Goal: Task Accomplishment & Management: Manage account settings

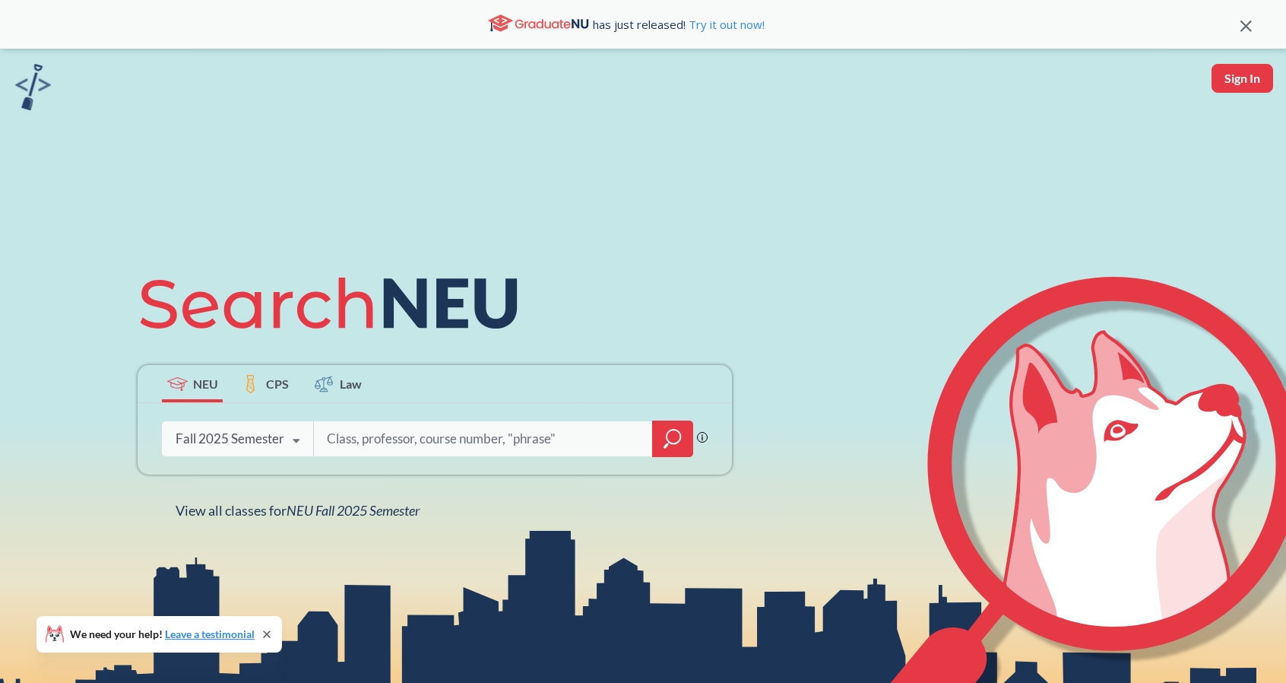
click at [430, 441] on input "search" at bounding box center [483, 439] width 316 height 32
click at [455, 442] on input "search" at bounding box center [483, 439] width 316 height 32
paste input "11251"
type input "11251"
click at [670, 443] on icon "magnifying glass" at bounding box center [673, 438] width 18 height 21
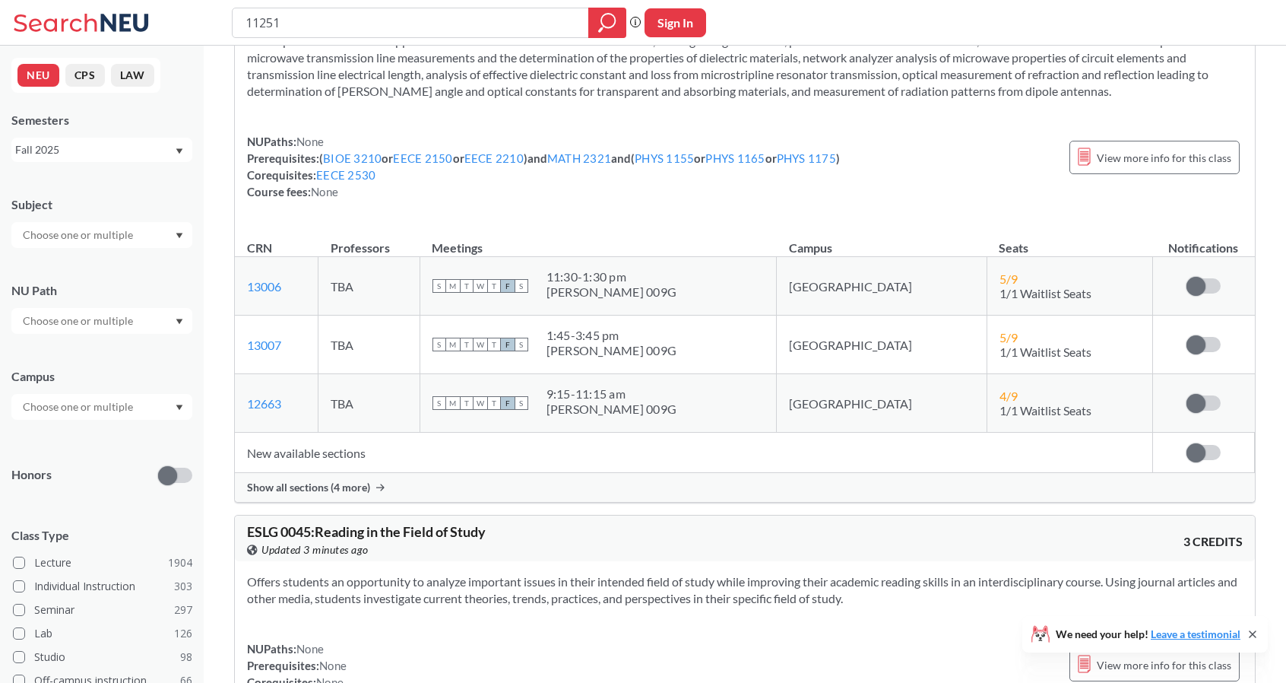
scroll to position [111, 0]
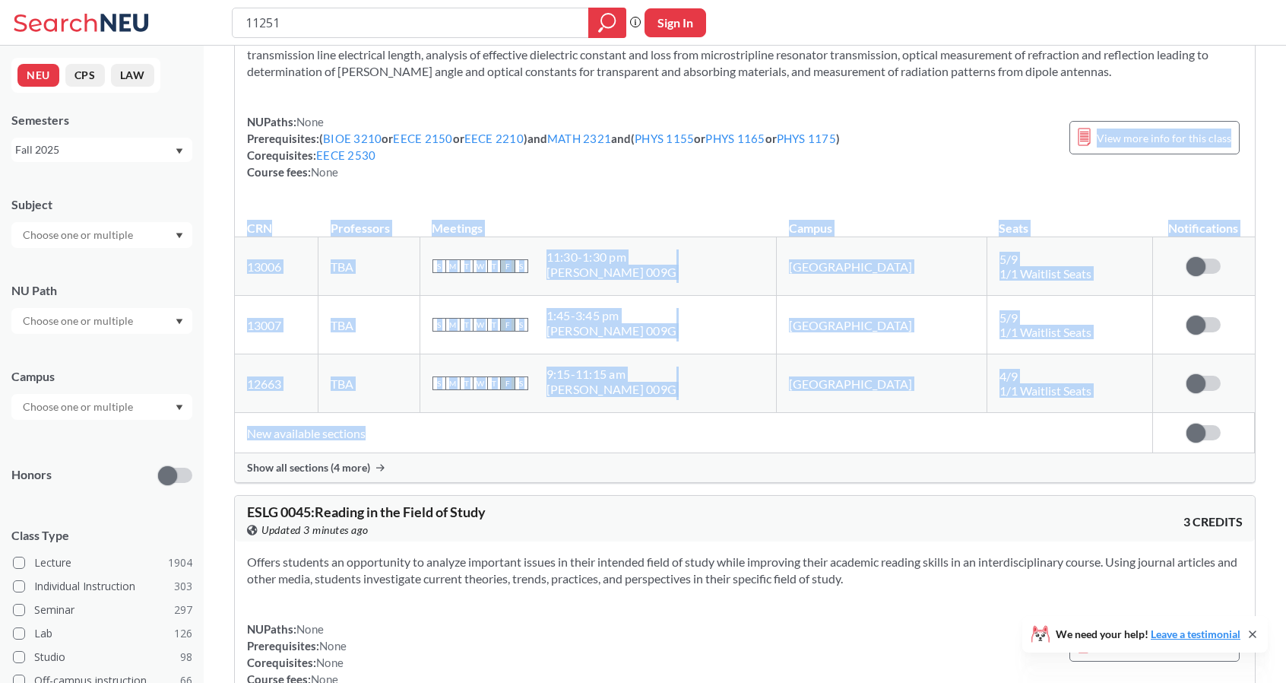
drag, startPoint x: 1127, startPoint y: 127, endPoint x: 415, endPoint y: 416, distance: 768.6
click at [415, 416] on div "EECE 2531 : Lab for EECE 2530 View this course on Banner. Updated 3 minutes ago…" at bounding box center [745, 218] width 1022 height 528
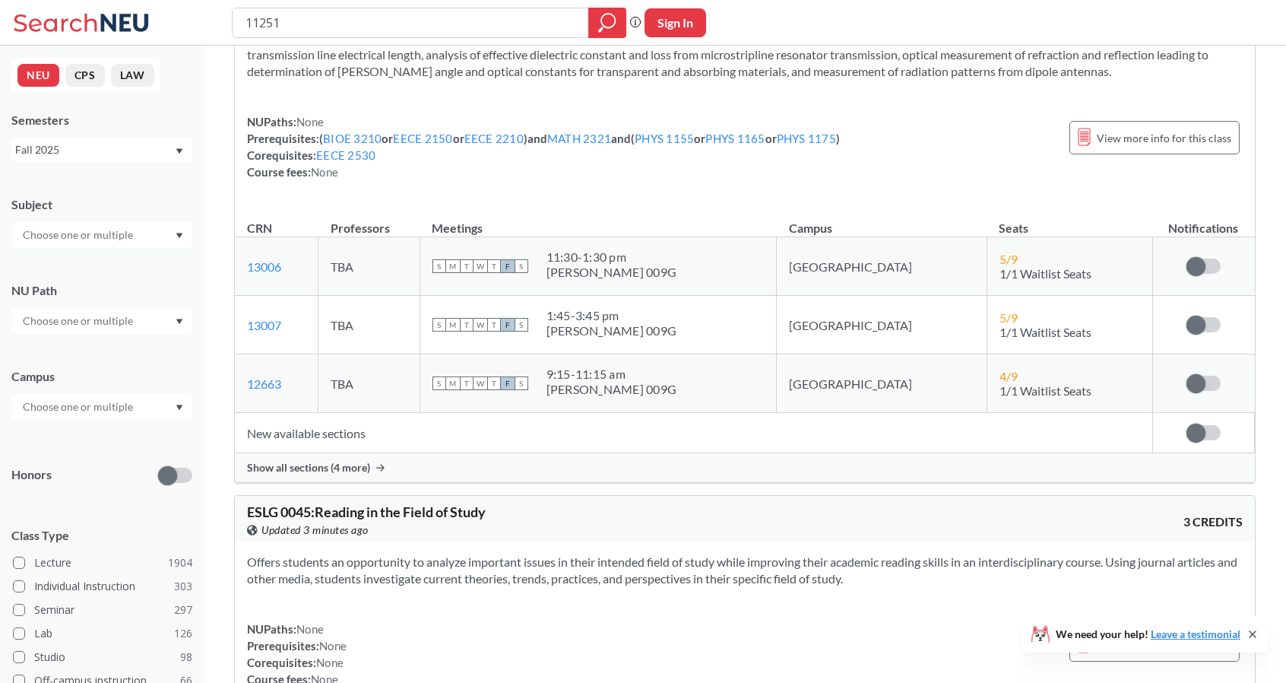
click at [335, 463] on span "Show all sections (4 more)" at bounding box center [308, 468] width 123 height 14
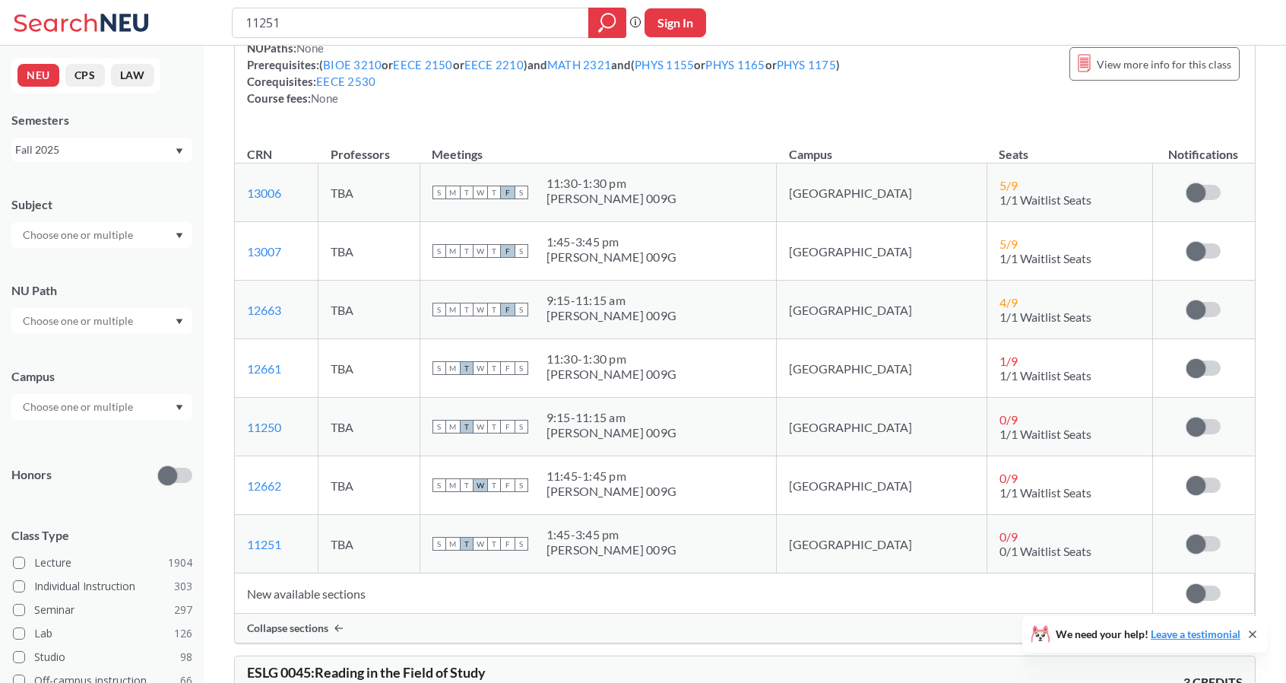
scroll to position [185, 0]
click at [1204, 585] on span at bounding box center [1196, 592] width 19 height 19
click at [1187, 585] on input "checkbox" at bounding box center [1187, 585] width 0 height 0
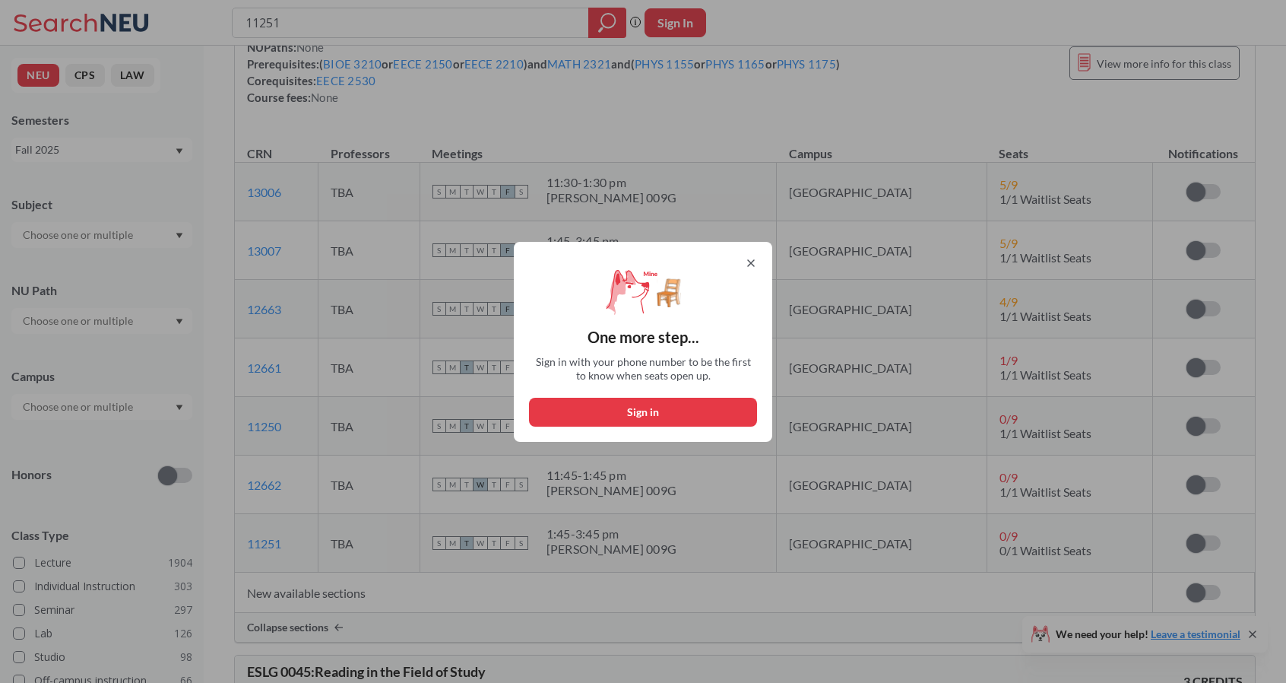
click at [762, 255] on div "One more step... Sign in with your phone number to be the first to know when se…" at bounding box center [643, 342] width 258 height 200
click at [757, 258] on icon at bounding box center [751, 263] width 12 height 12
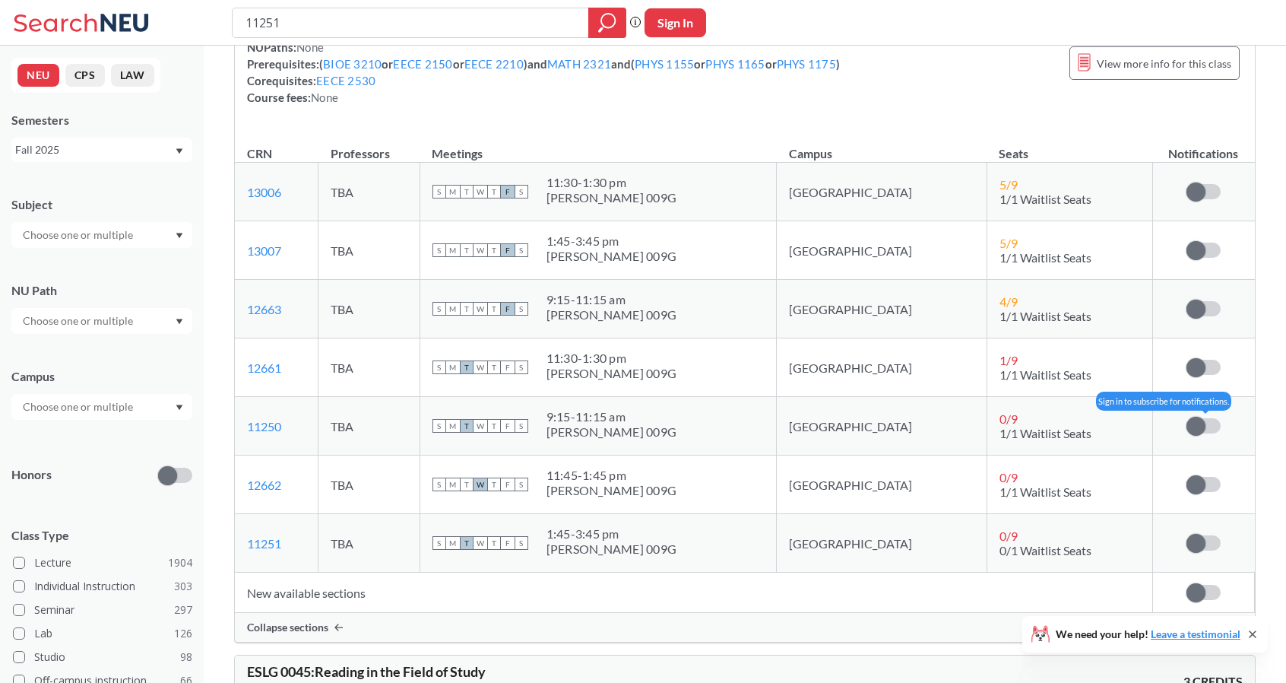
click at [1195, 423] on span at bounding box center [1196, 426] width 19 height 19
click at [1187, 418] on input "checkbox" at bounding box center [1187, 418] width 0 height 0
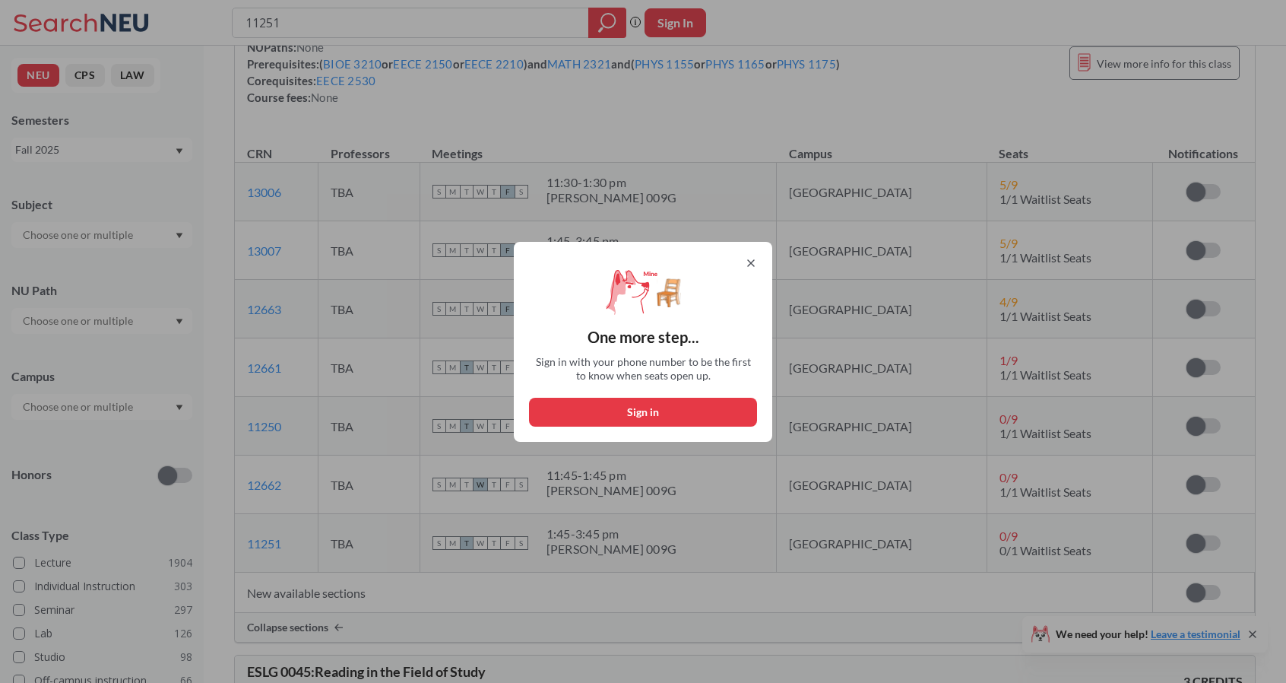
click at [754, 258] on icon at bounding box center [751, 263] width 12 height 12
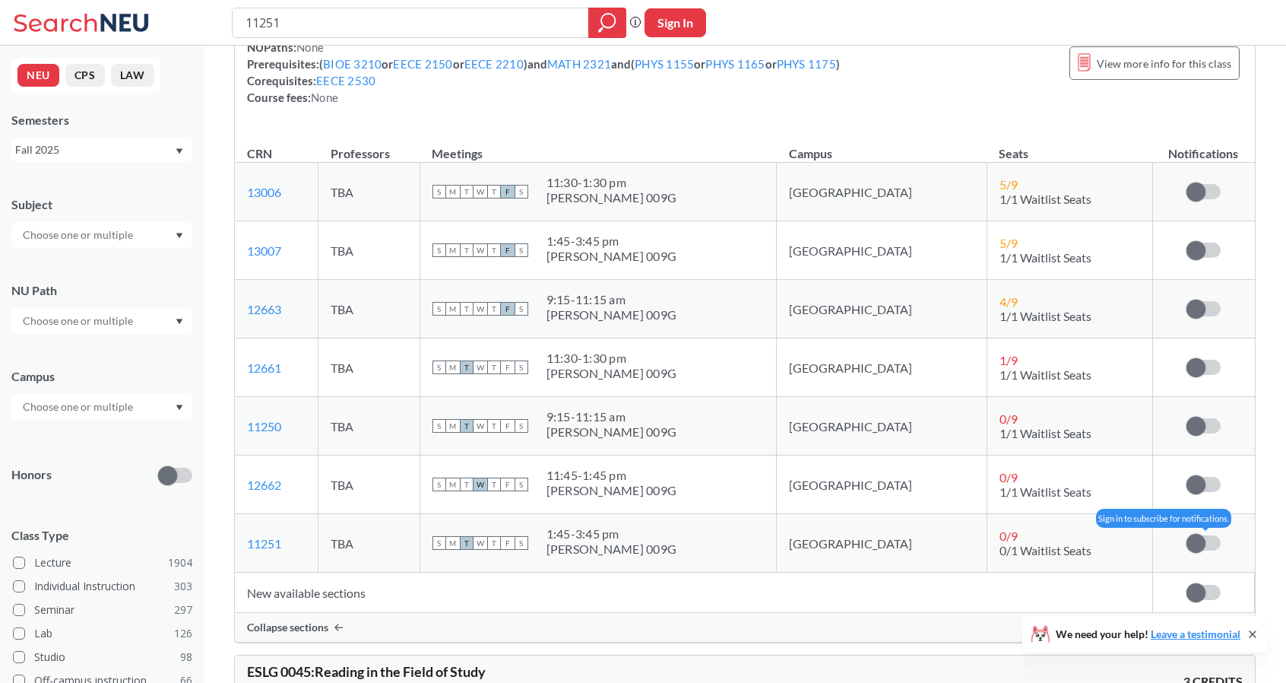
click at [1200, 542] on span at bounding box center [1196, 543] width 19 height 19
click at [1187, 535] on input "checkbox" at bounding box center [1187, 535] width 0 height 0
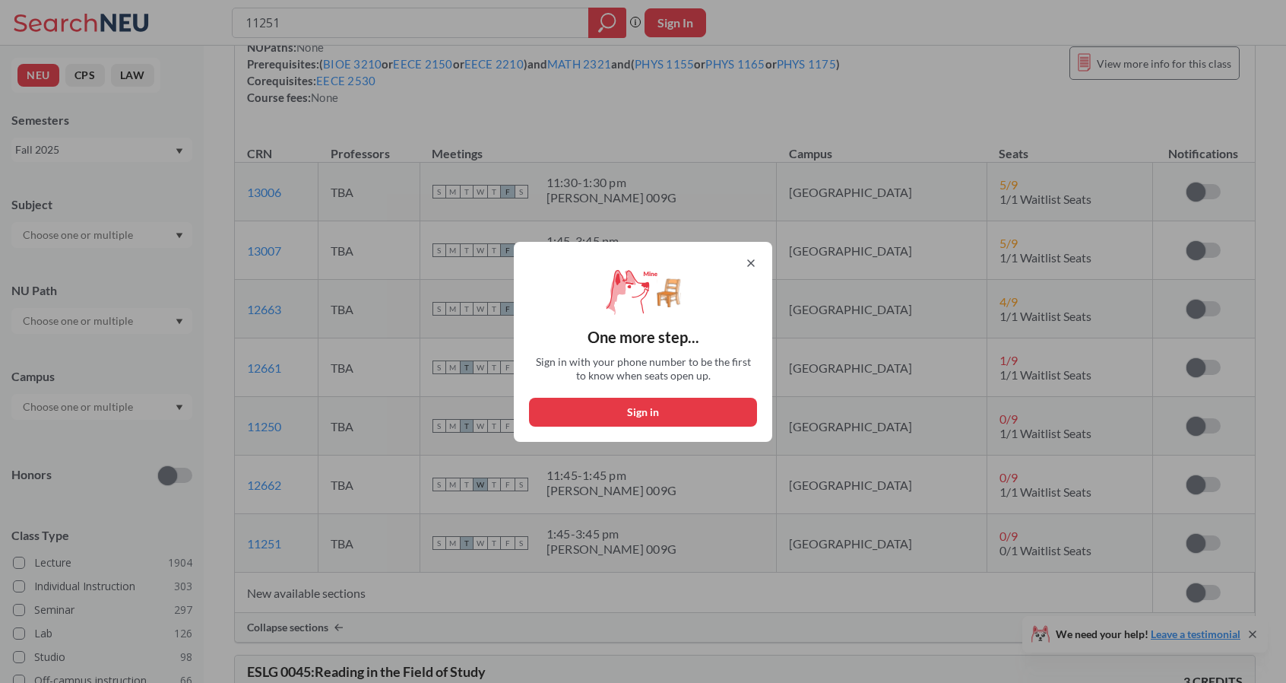
click at [677, 411] on button "Sign in" at bounding box center [643, 412] width 228 height 29
select select "US"
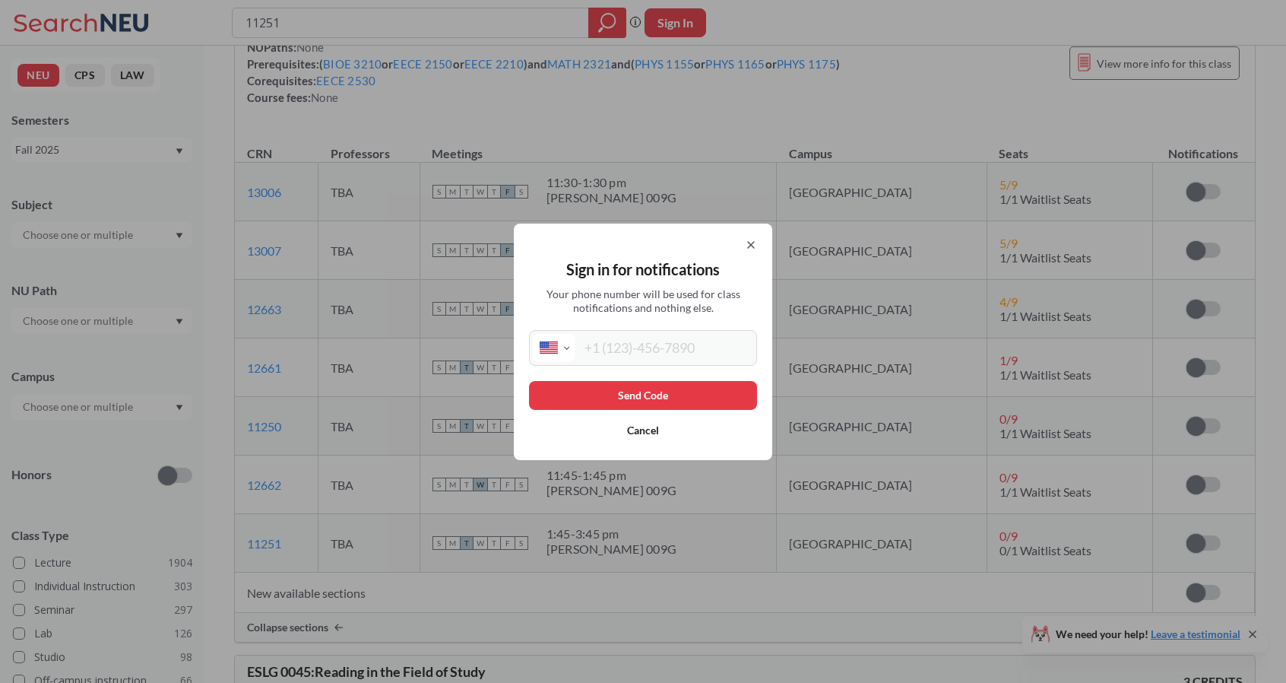
click at [640, 347] on input "tel" at bounding box center [664, 348] width 178 height 28
type input "[PHONE_NUMBER]"
click at [643, 398] on button "Send Code" at bounding box center [643, 395] width 228 height 29
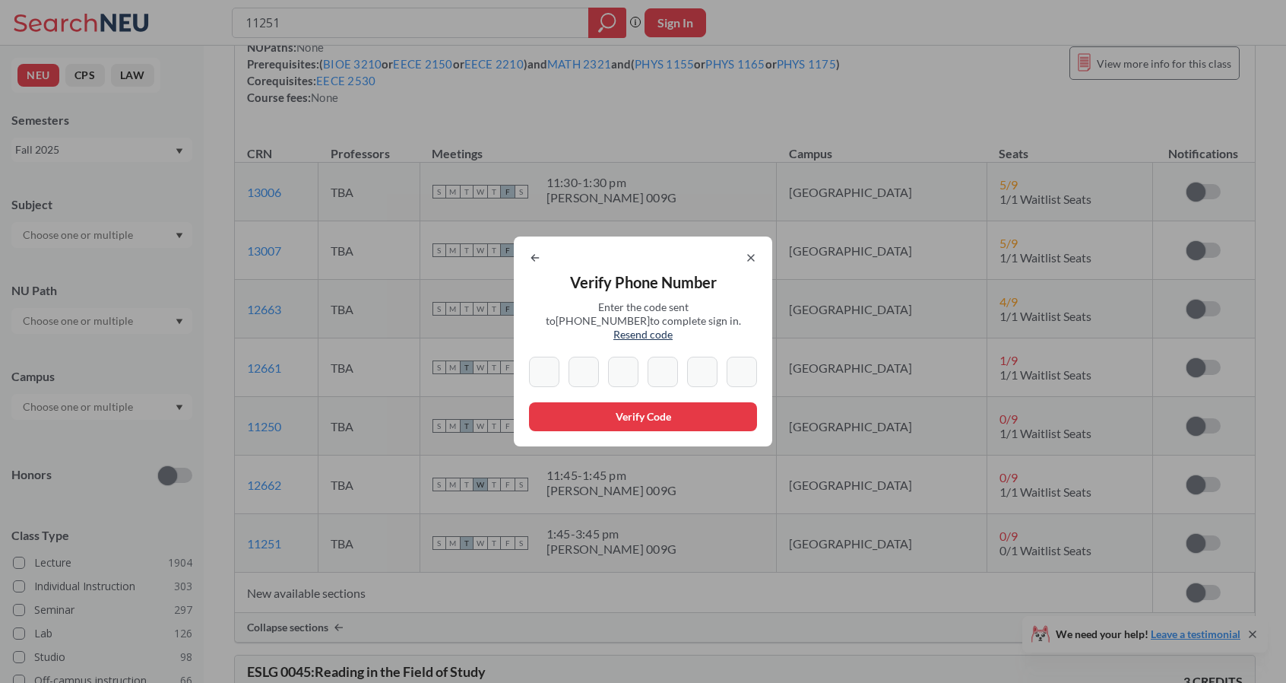
type input "9"
type input "1"
type input "6"
type input "3"
type input "0"
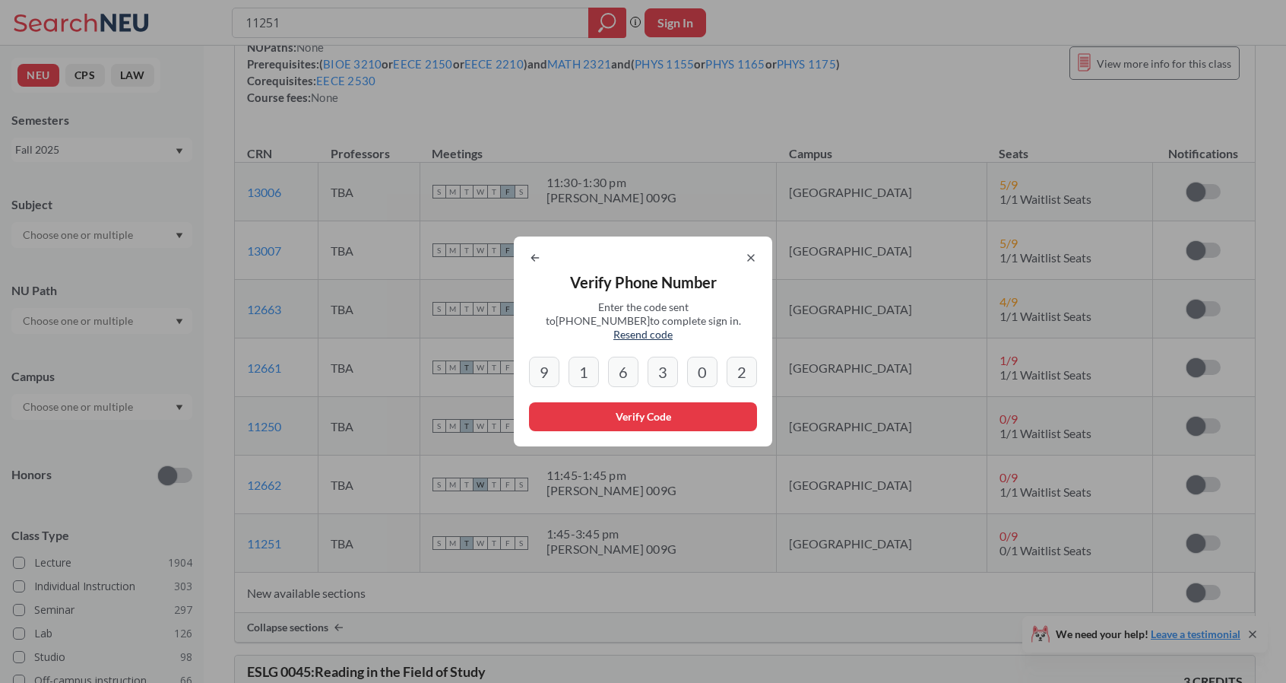
type input "2"
click at [612, 402] on button "Verify Code" at bounding box center [643, 416] width 228 height 29
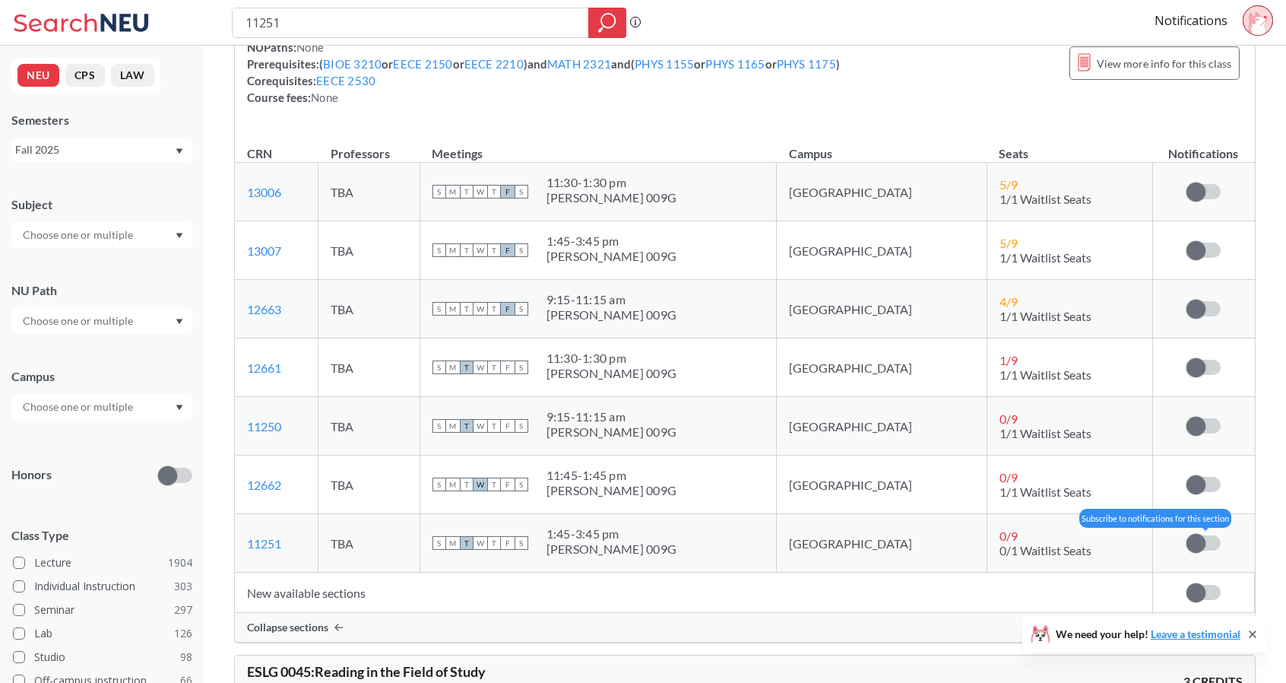
click at [1198, 540] on span at bounding box center [1196, 543] width 19 height 19
click at [1187, 535] on input "checkbox" at bounding box center [1187, 535] width 0 height 0
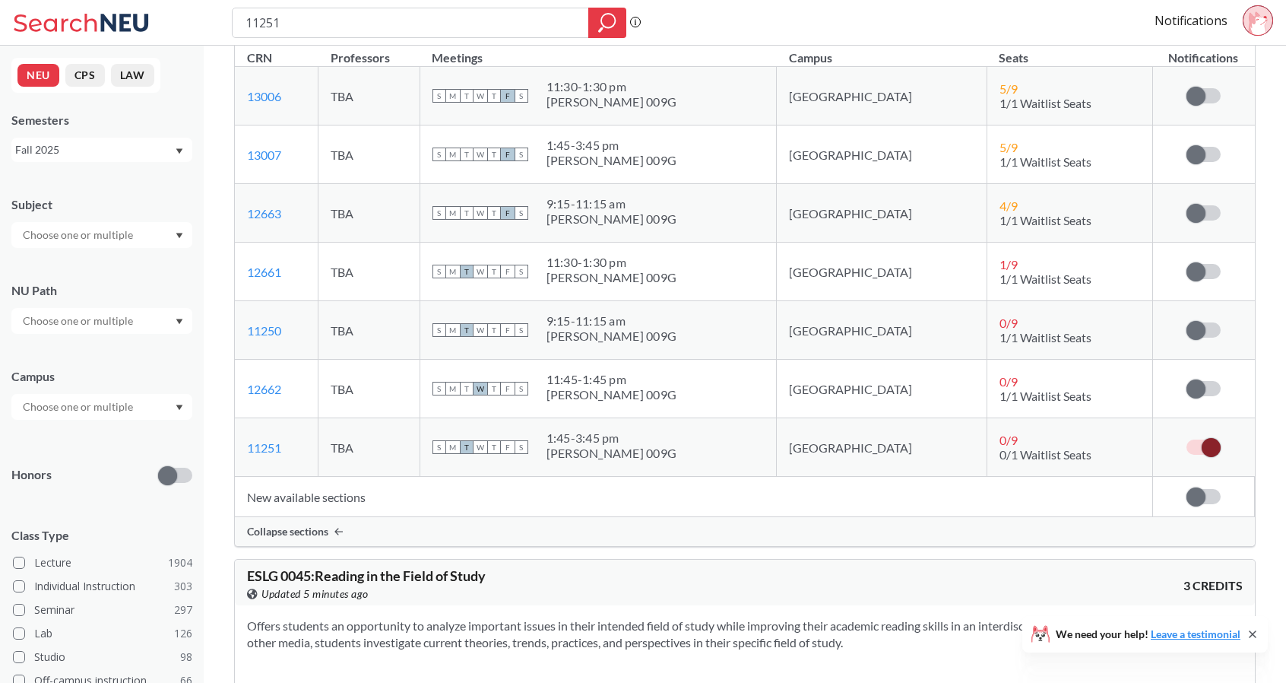
scroll to position [277, 0]
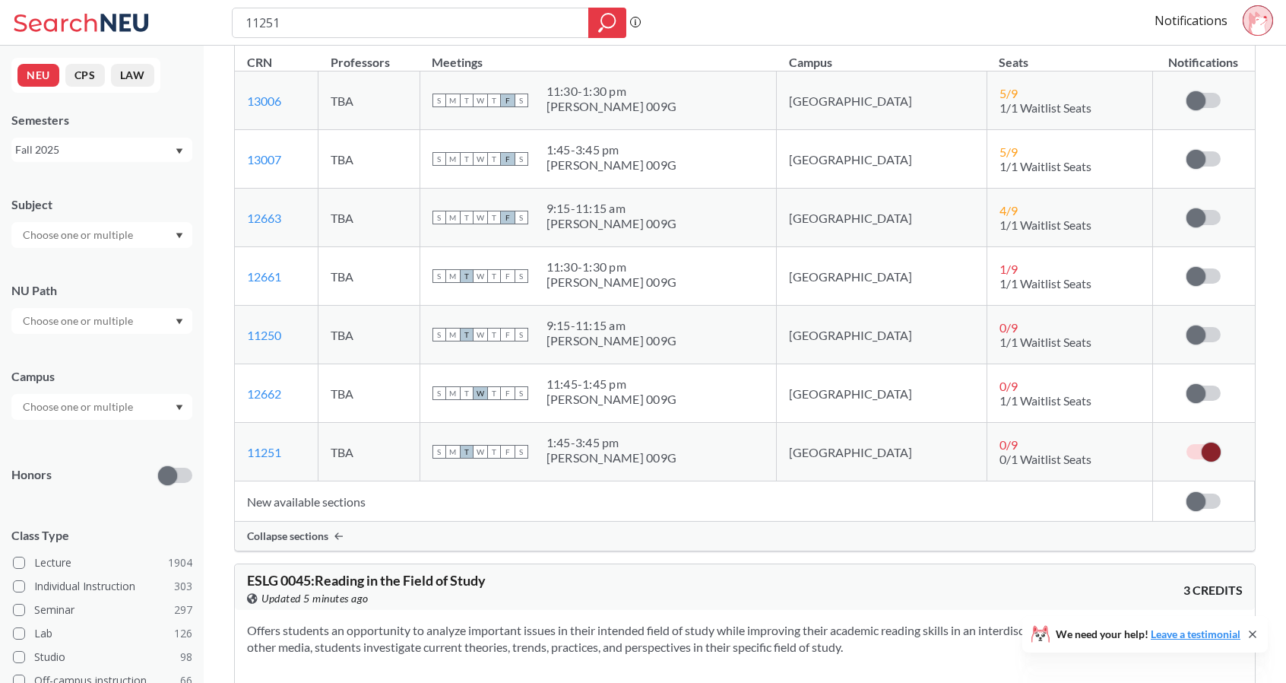
click at [1197, 499] on span at bounding box center [1196, 501] width 19 height 19
click at [1187, 493] on input "checkbox" at bounding box center [1187, 493] width 0 height 0
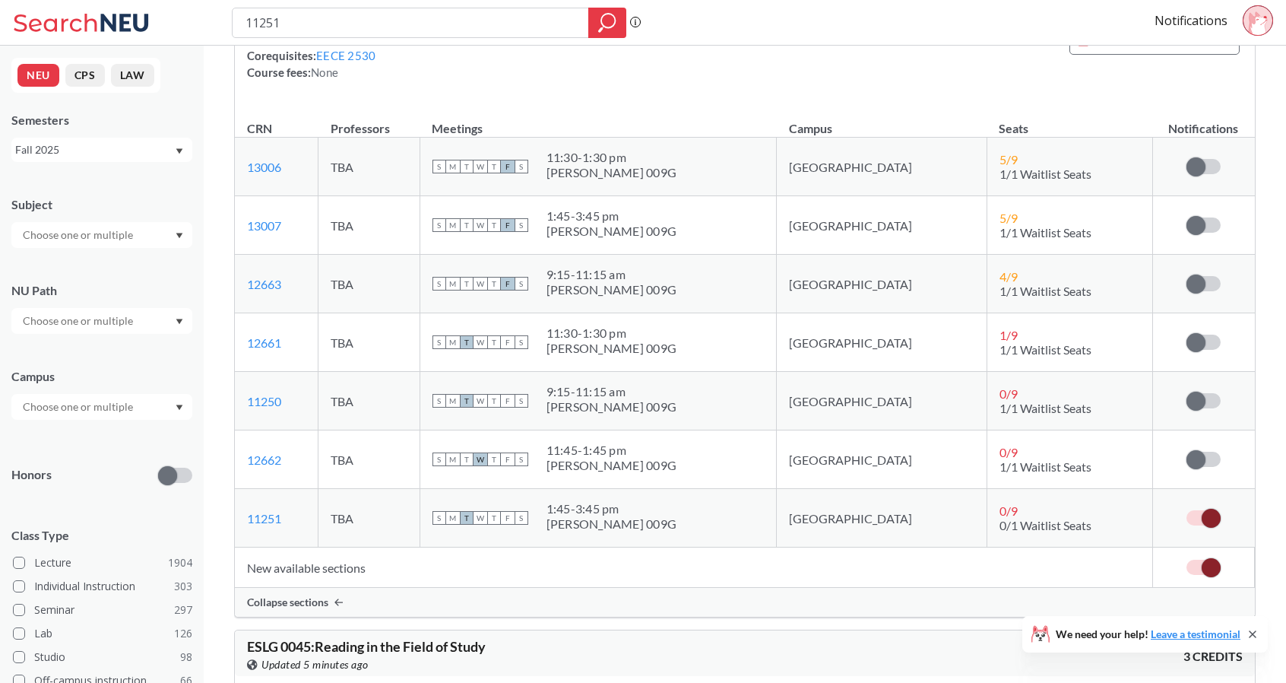
scroll to position [202, 0]
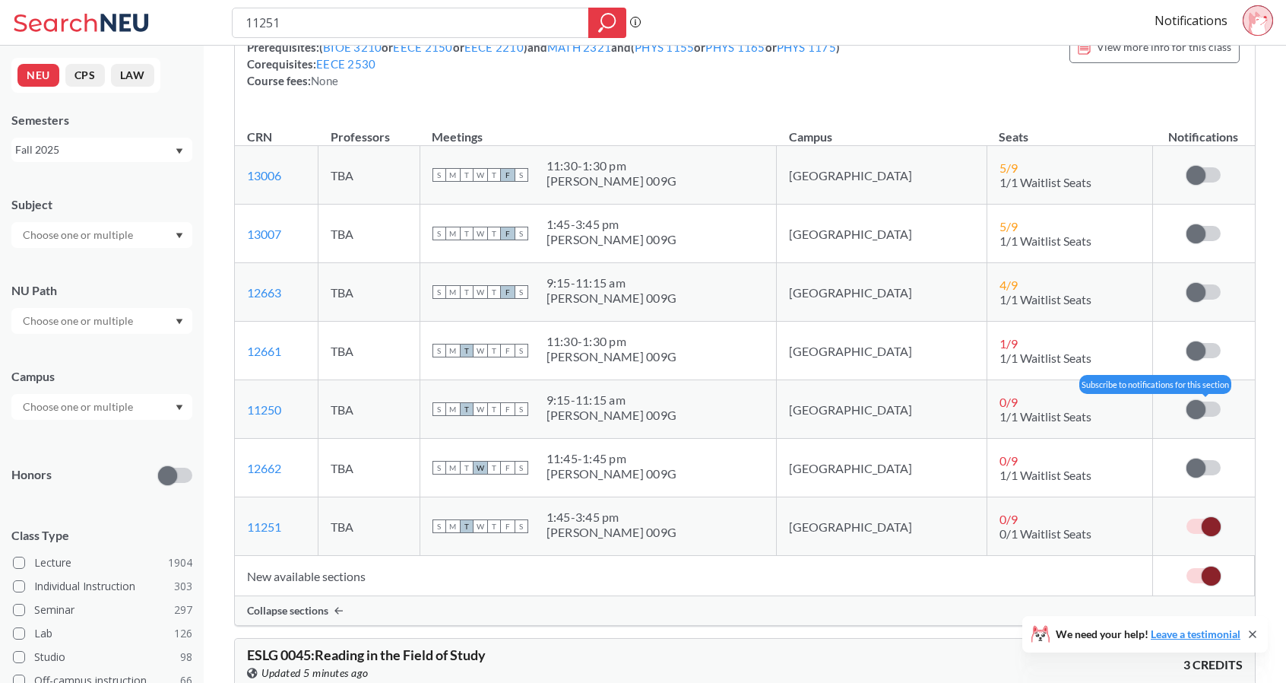
click at [1196, 410] on span at bounding box center [1196, 409] width 19 height 19
click at [1187, 401] on input "checkbox" at bounding box center [1187, 401] width 0 height 0
